Goal: Task Accomplishment & Management: Manage account settings

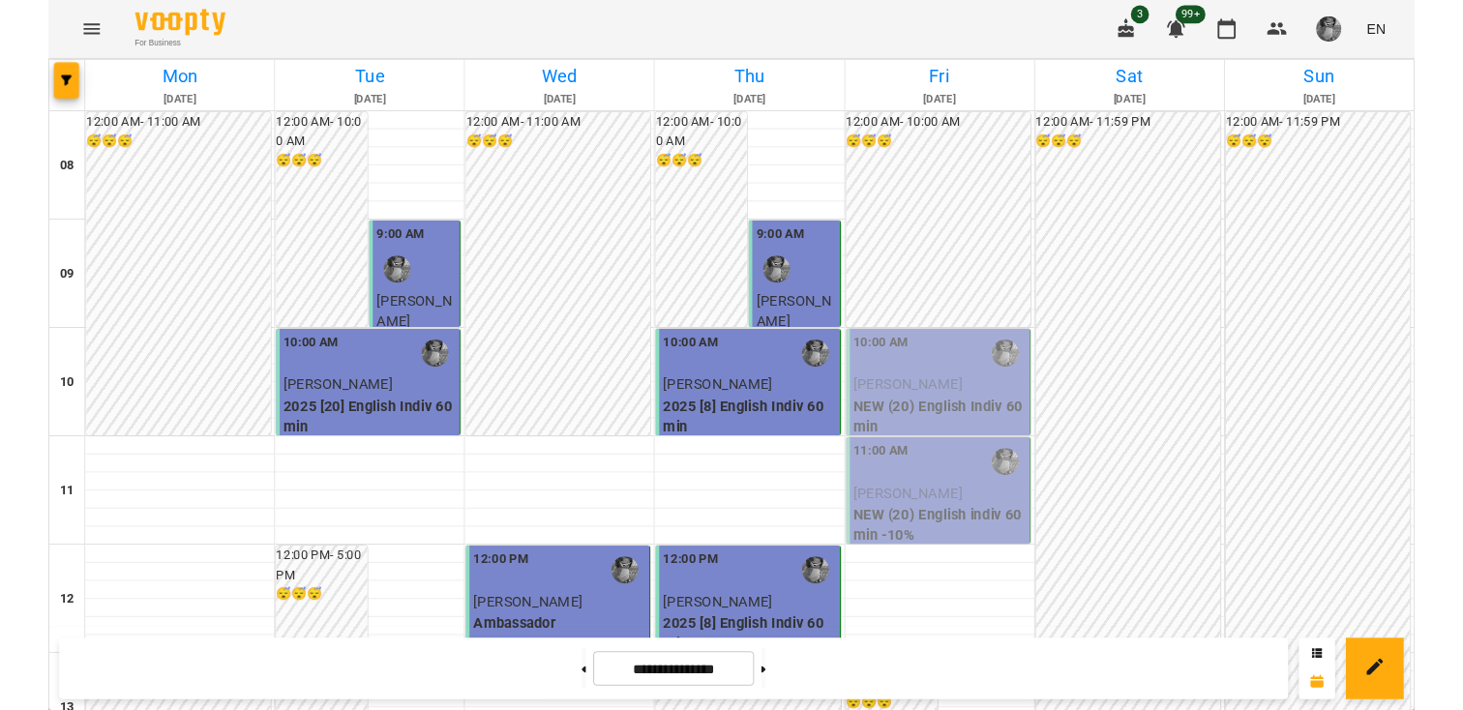
scroll to position [728, 0]
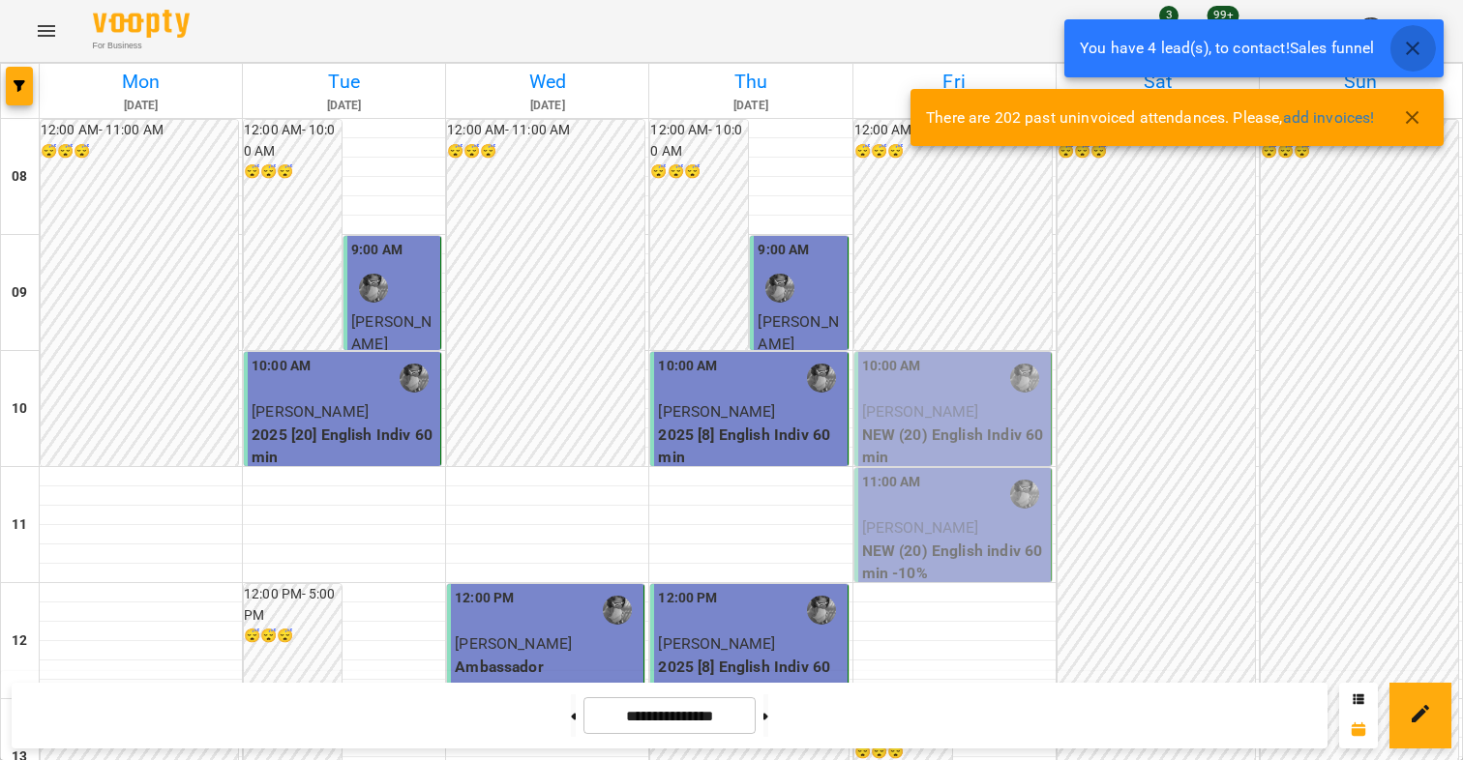
click at [1421, 38] on icon "button" at bounding box center [1412, 48] width 23 height 23
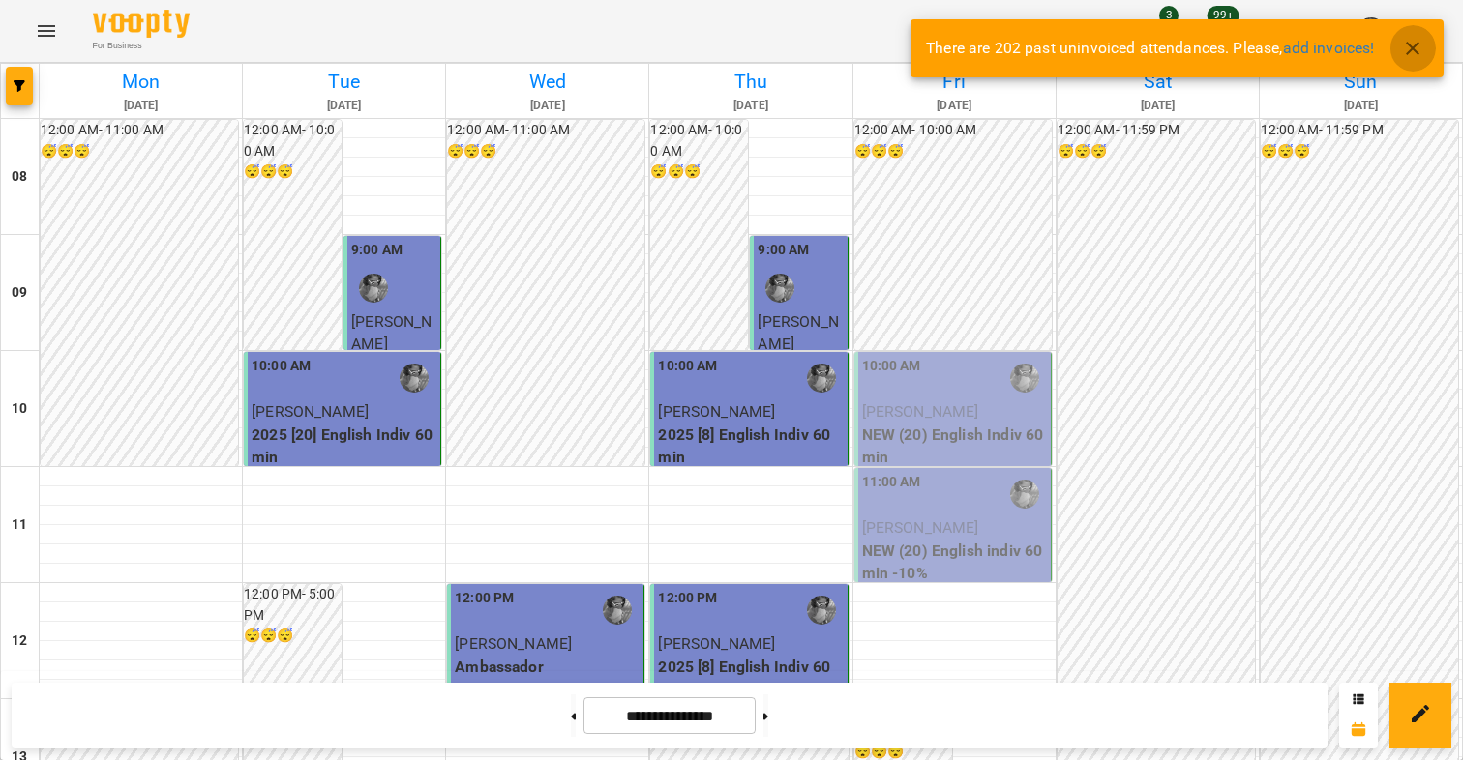
click at [1409, 52] on icon "button" at bounding box center [1413, 49] width 14 height 14
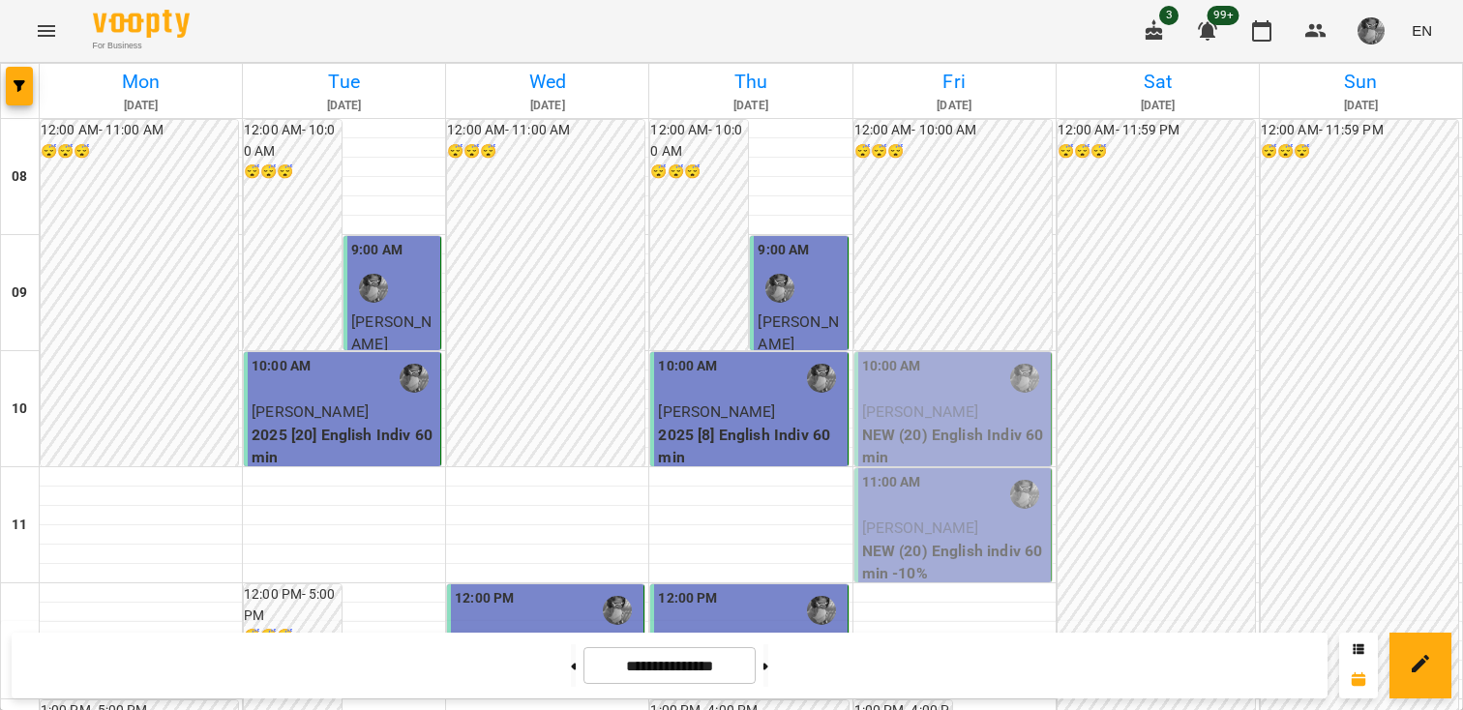
scroll to position [0, 0]
click at [910, 420] on span "[PERSON_NAME]" at bounding box center [920, 411] width 117 height 18
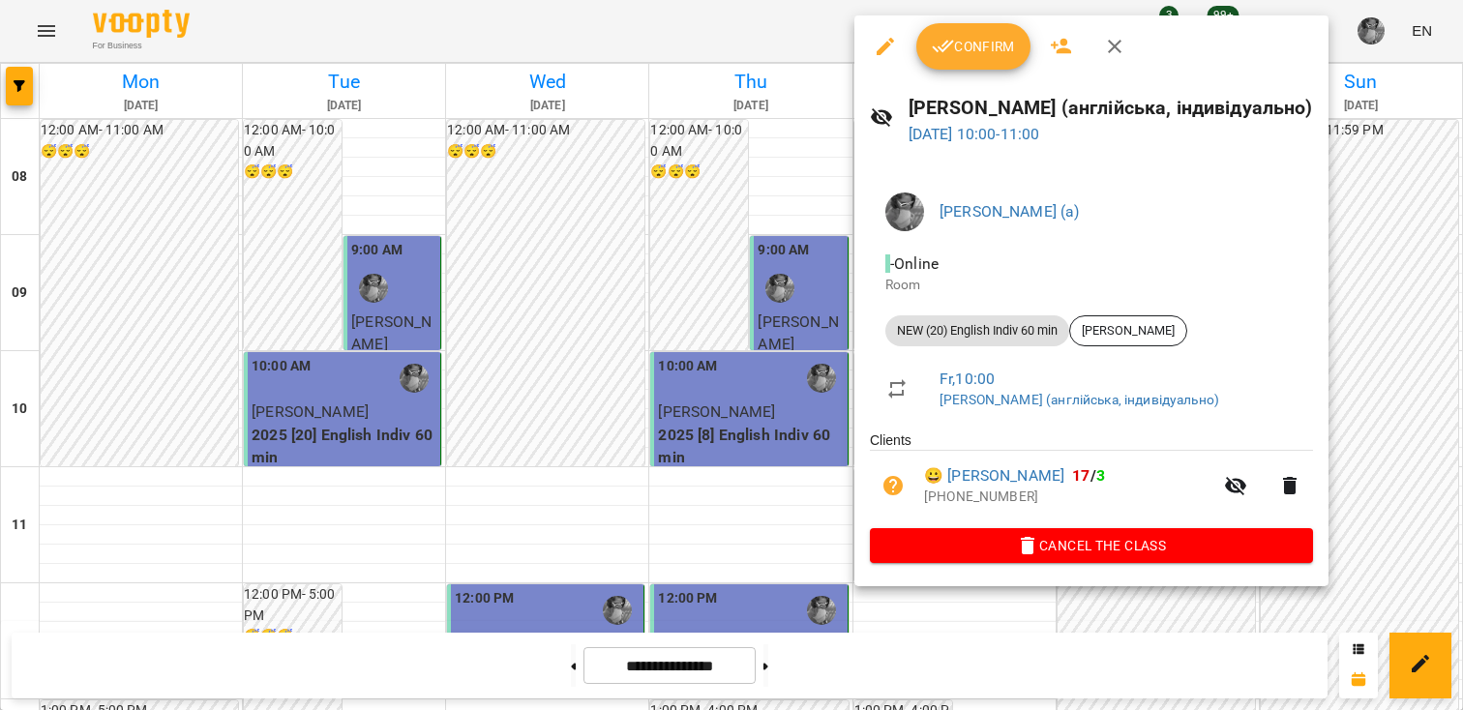
click at [928, 42] on button "Confirm" at bounding box center [973, 46] width 114 height 46
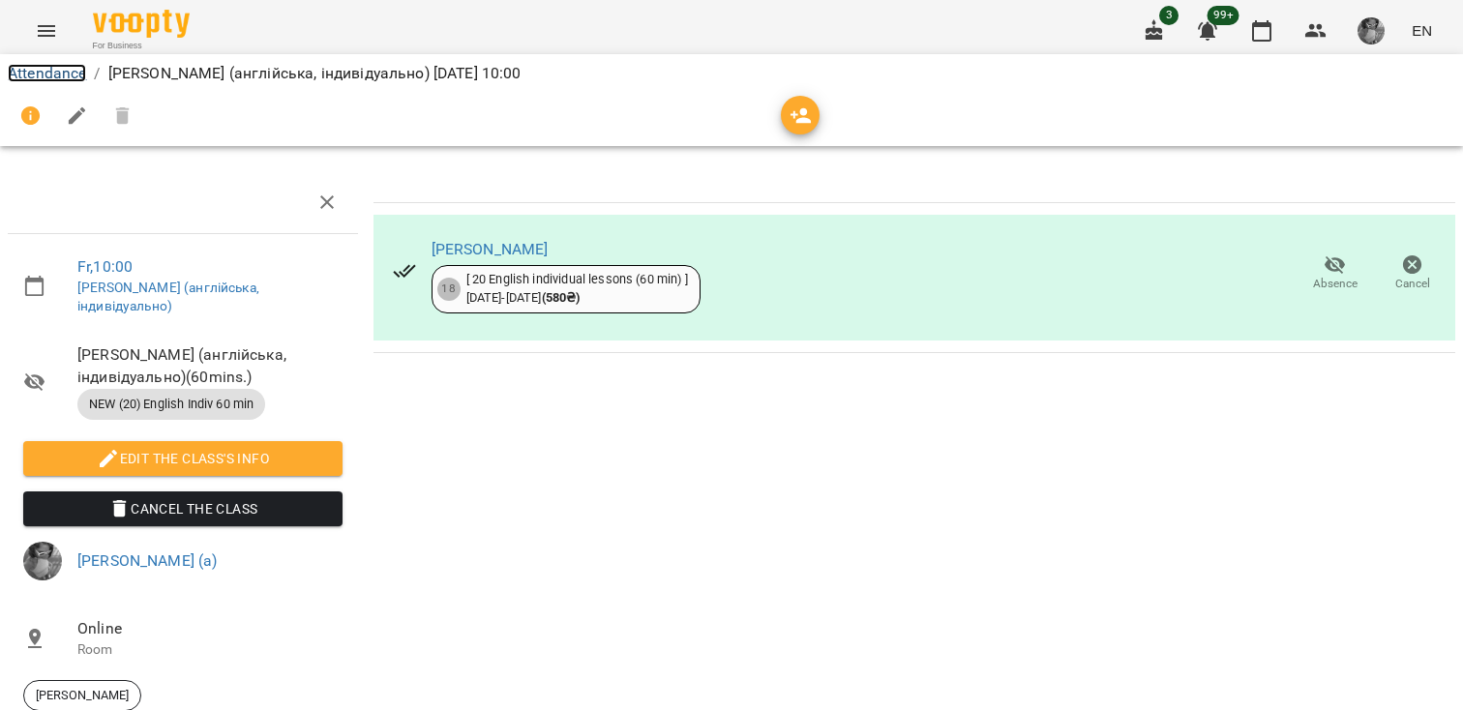
click at [45, 74] on link "Attendance" at bounding box center [47, 73] width 78 height 18
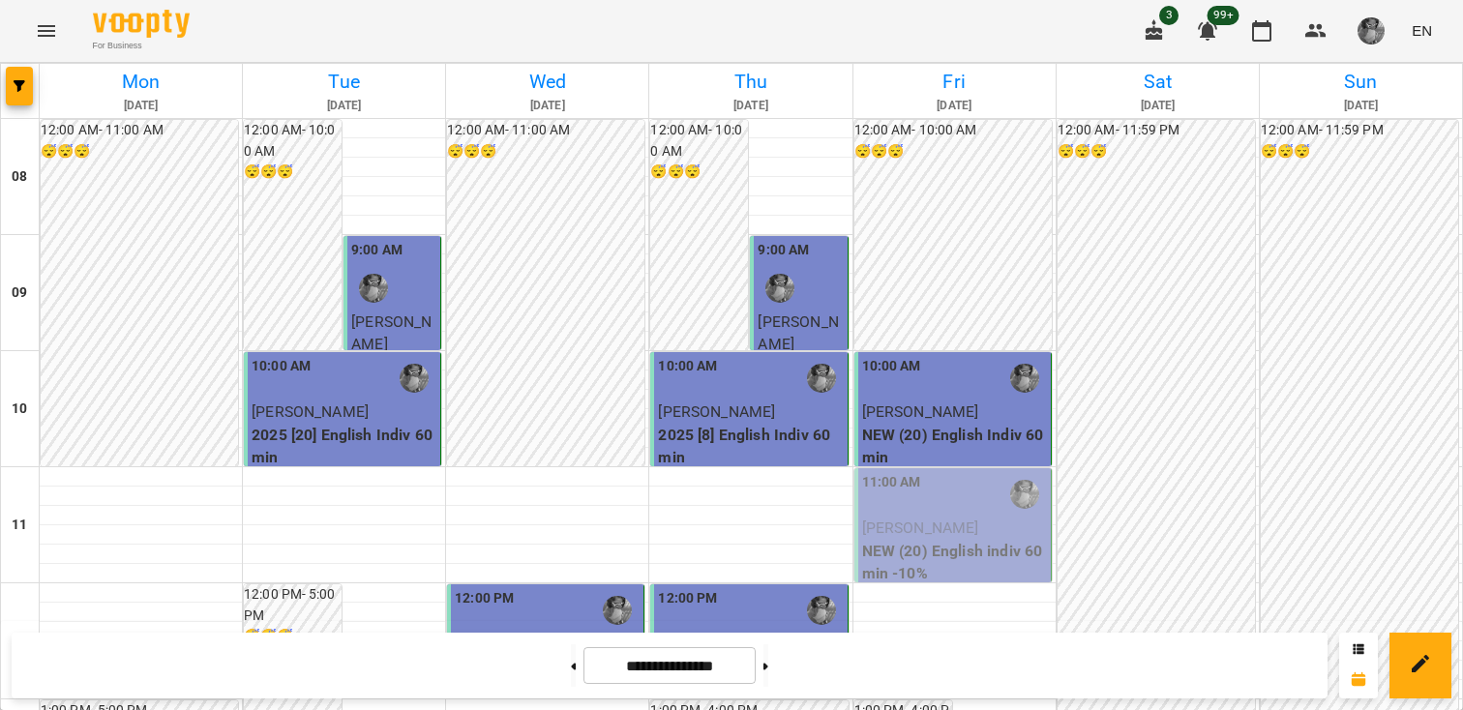
scroll to position [1084, 0]
click at [768, 666] on button at bounding box center [765, 665] width 5 height 43
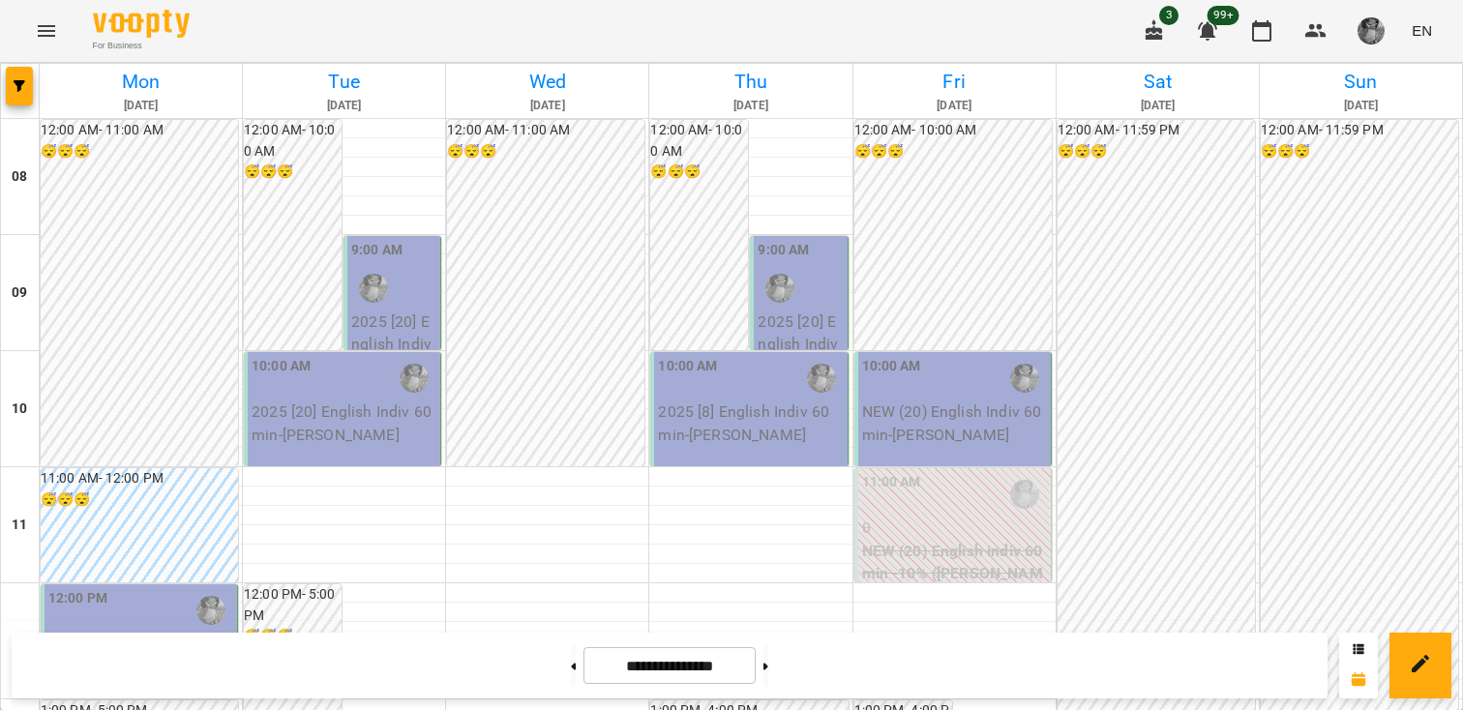
scroll to position [0, 0]
click at [571, 683] on button at bounding box center [573, 665] width 5 height 43
type input "**********"
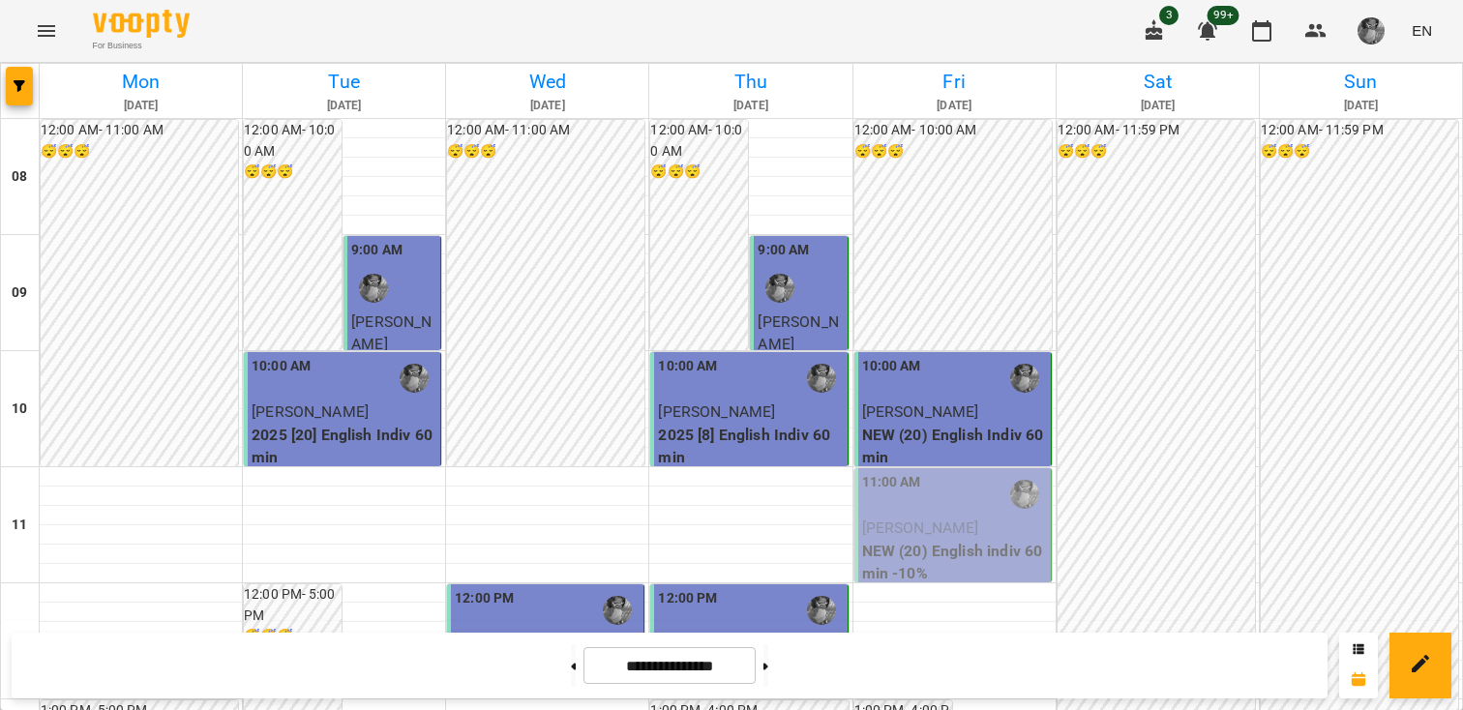
click at [951, 531] on span "[PERSON_NAME]" at bounding box center [920, 528] width 117 height 18
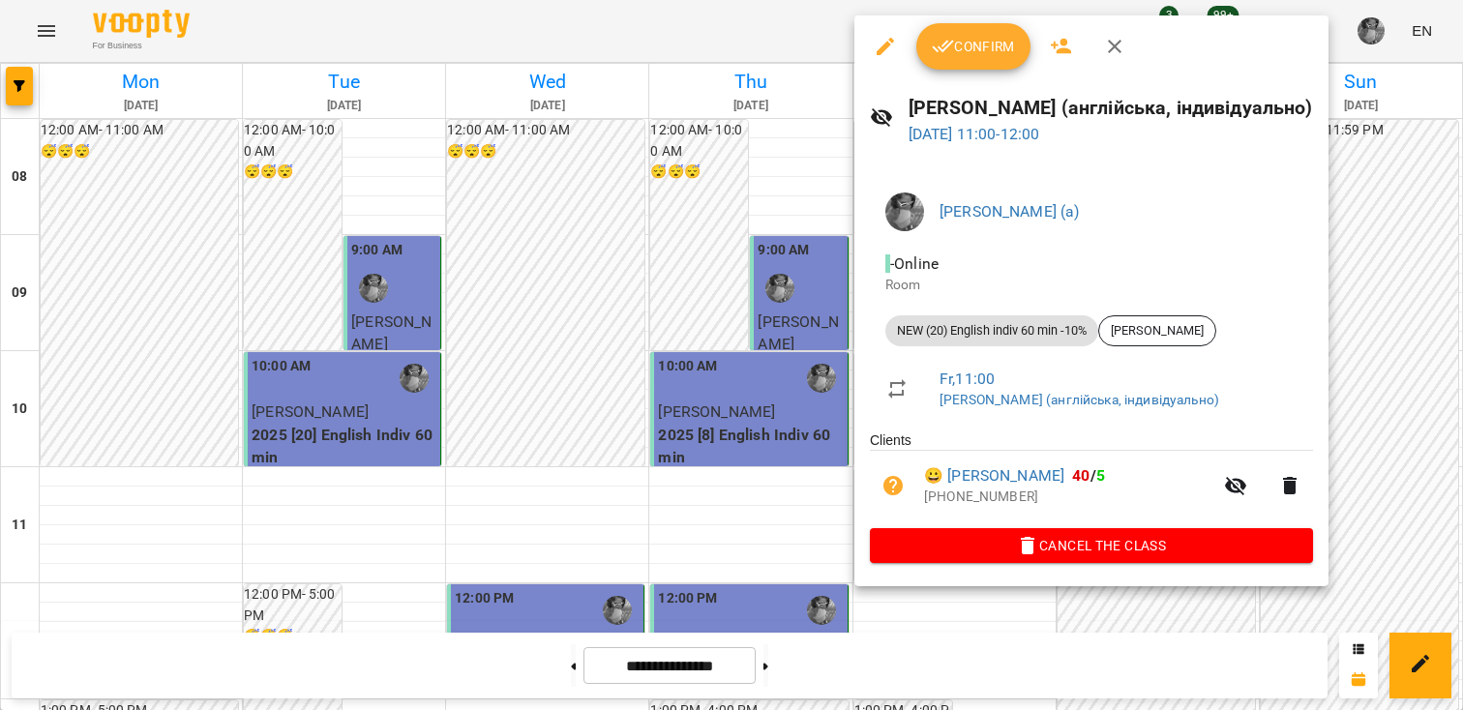
click at [959, 63] on button "Confirm" at bounding box center [973, 46] width 114 height 46
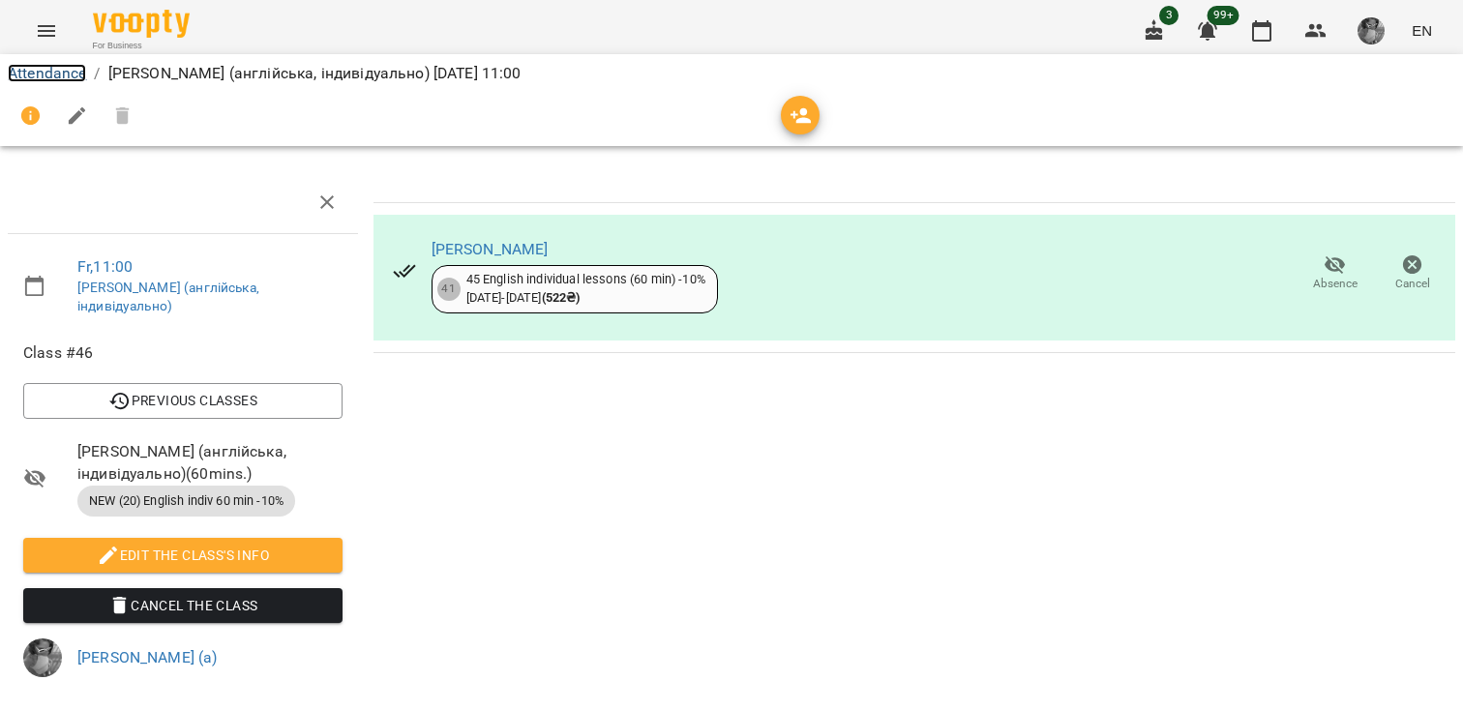
click at [44, 69] on link "Attendance" at bounding box center [47, 73] width 78 height 18
